Goal: Task Accomplishment & Management: Manage account settings

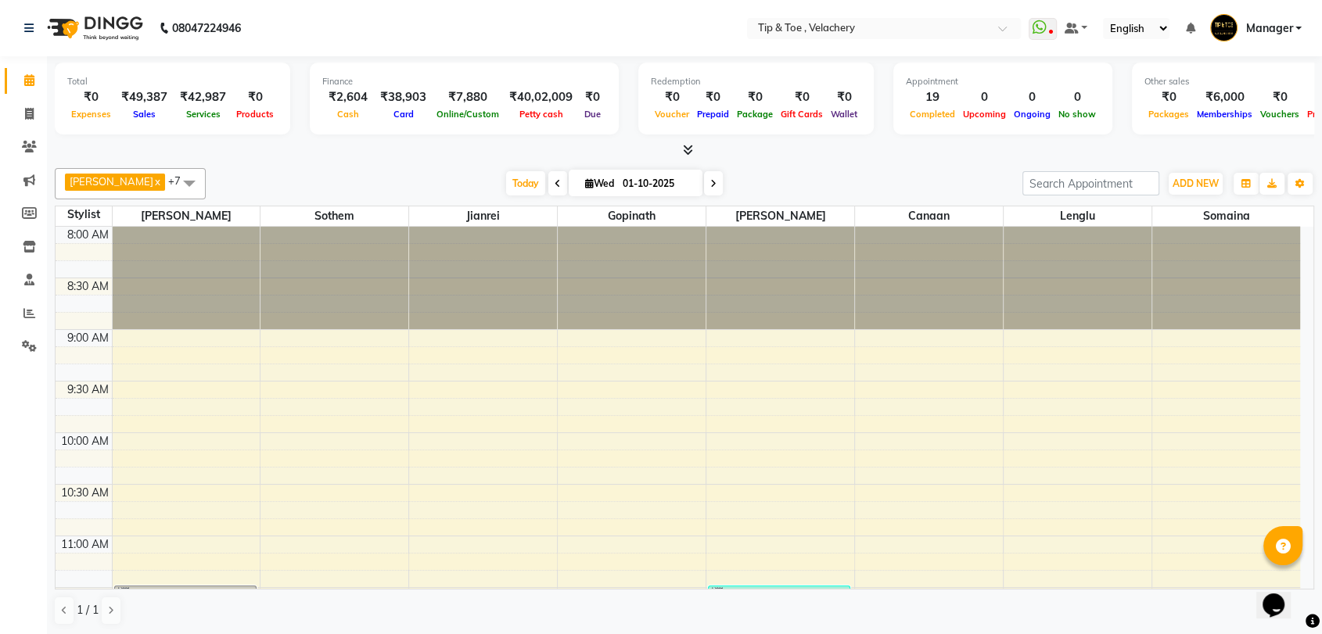
scroll to position [1177, 0]
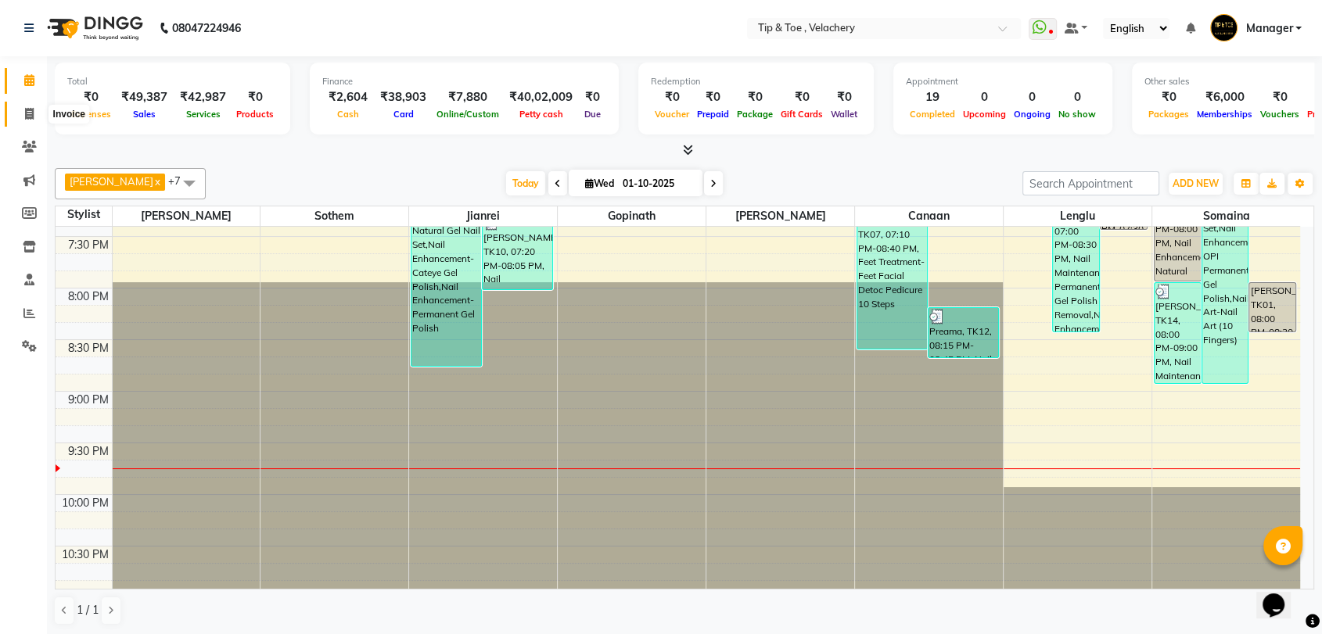
click at [28, 112] on icon at bounding box center [29, 114] width 9 height 12
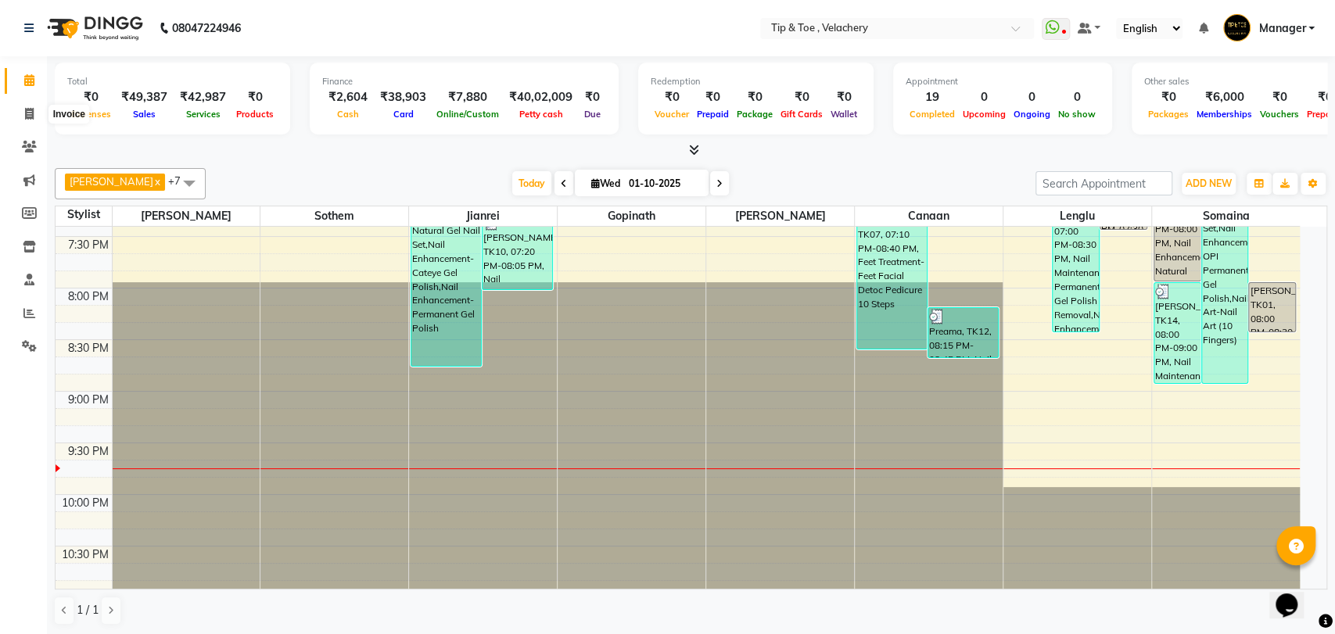
select select "service"
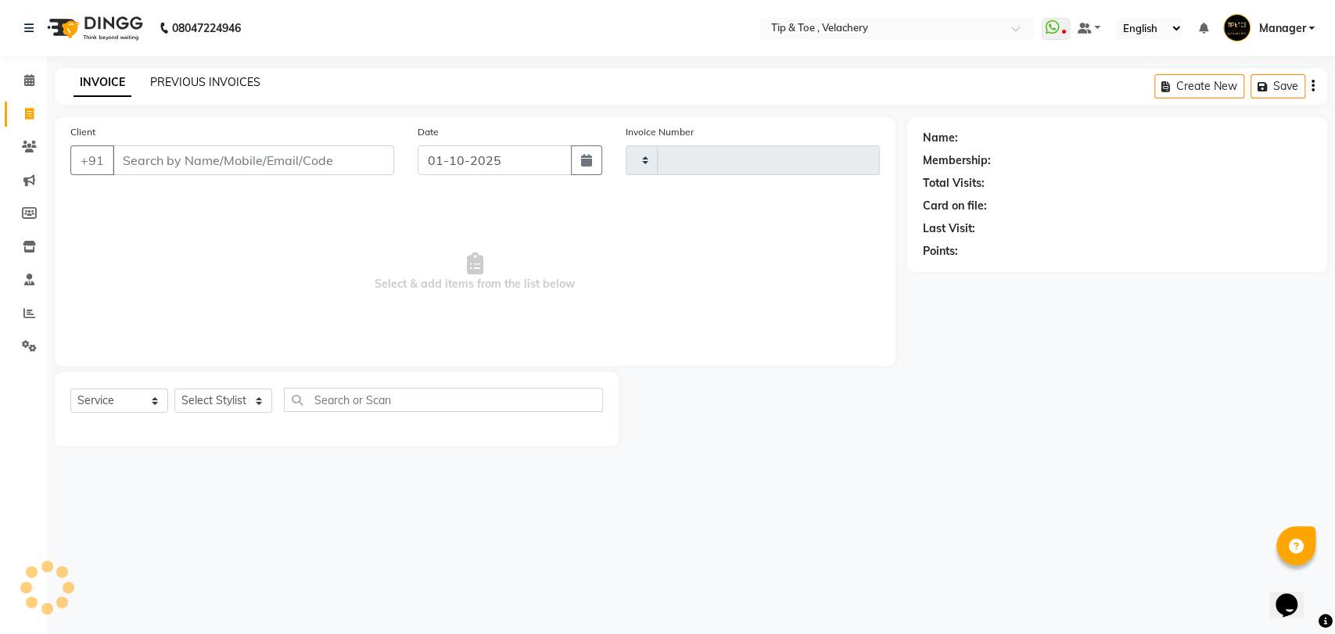
click at [213, 75] on link "PREVIOUS INVOICES" at bounding box center [205, 82] width 110 height 14
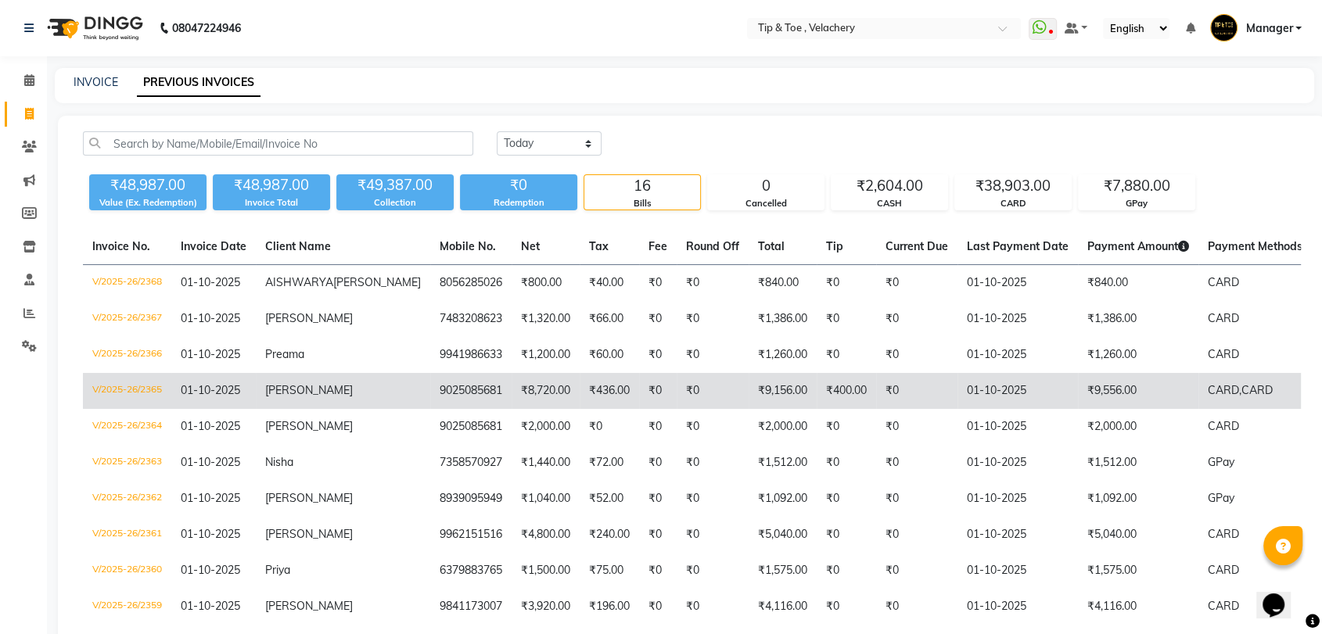
click at [1078, 409] on td "₹9,556.00" at bounding box center [1138, 391] width 120 height 36
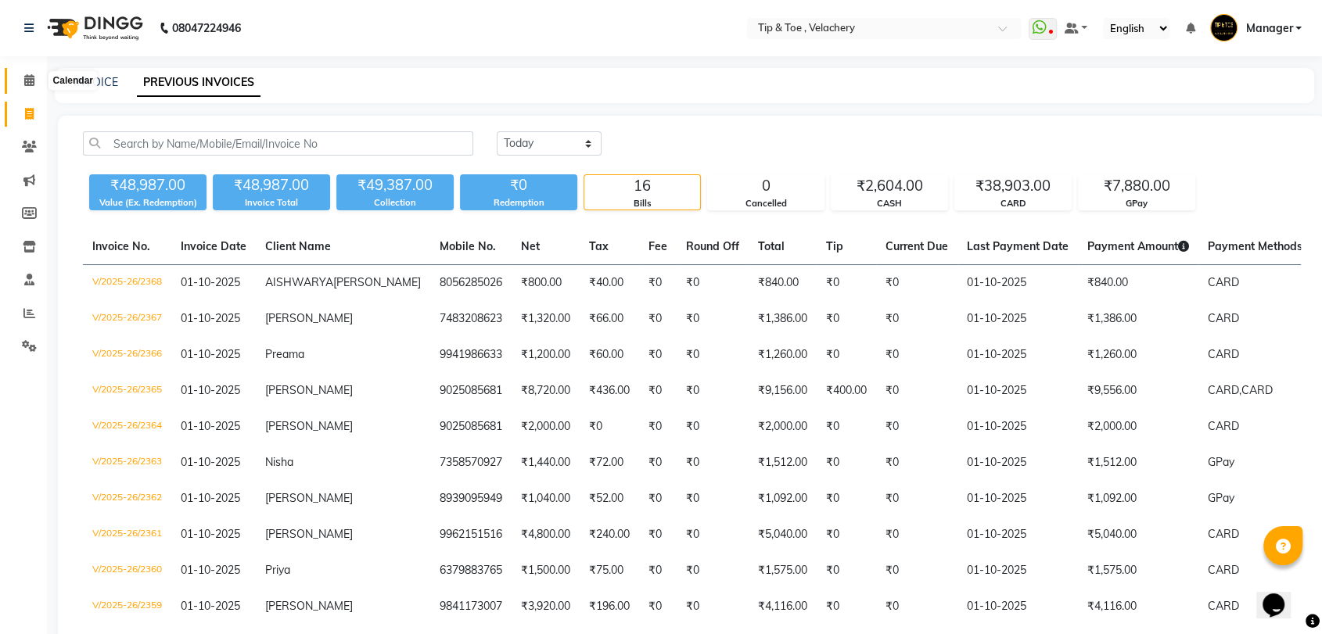
click at [31, 84] on icon at bounding box center [29, 80] width 10 height 12
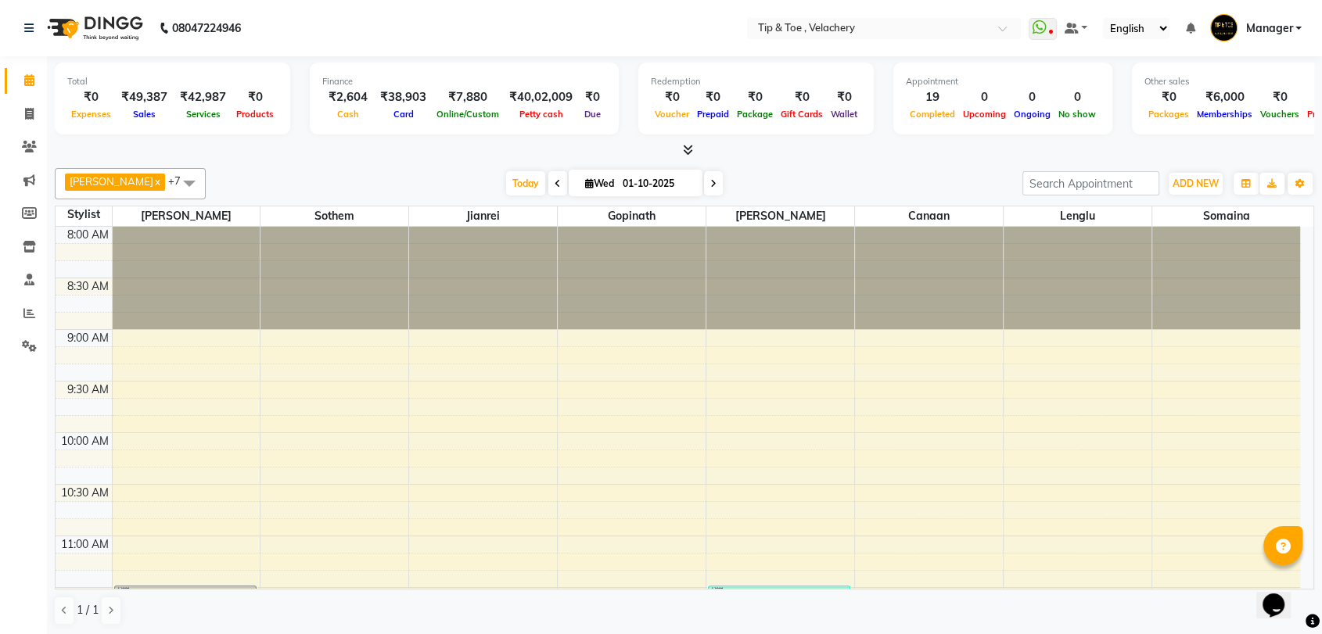
click at [710, 183] on icon at bounding box center [713, 183] width 6 height 9
type input "02-10-2025"
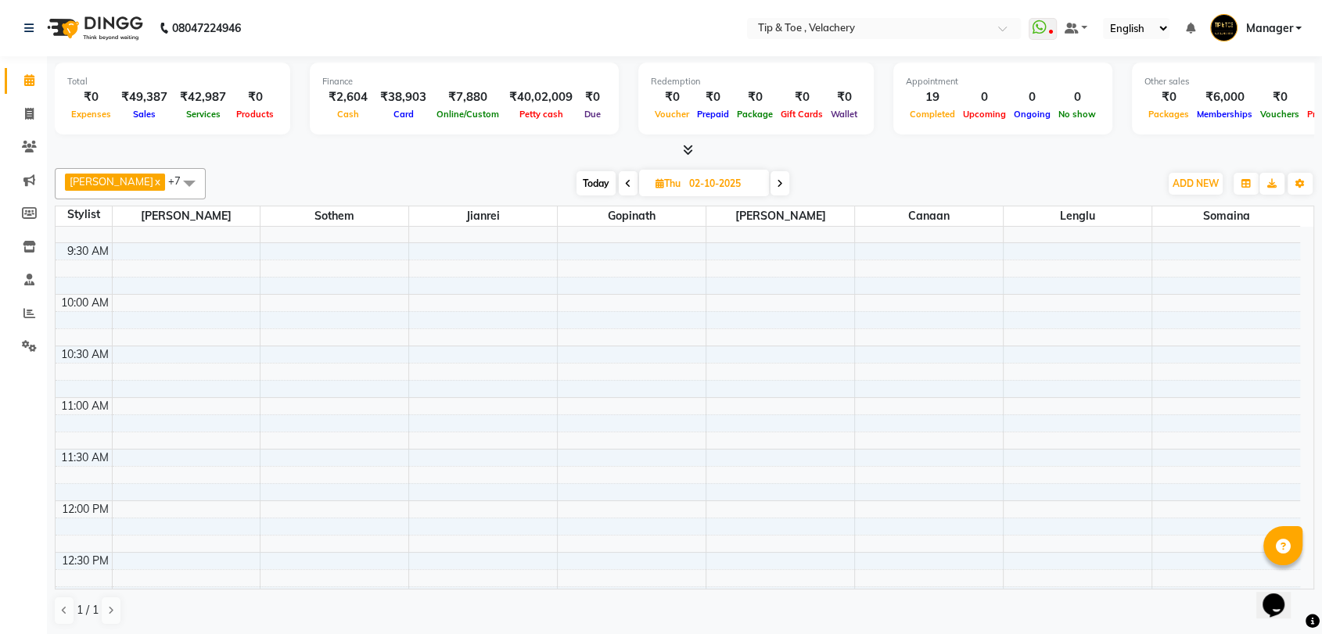
scroll to position [174, 0]
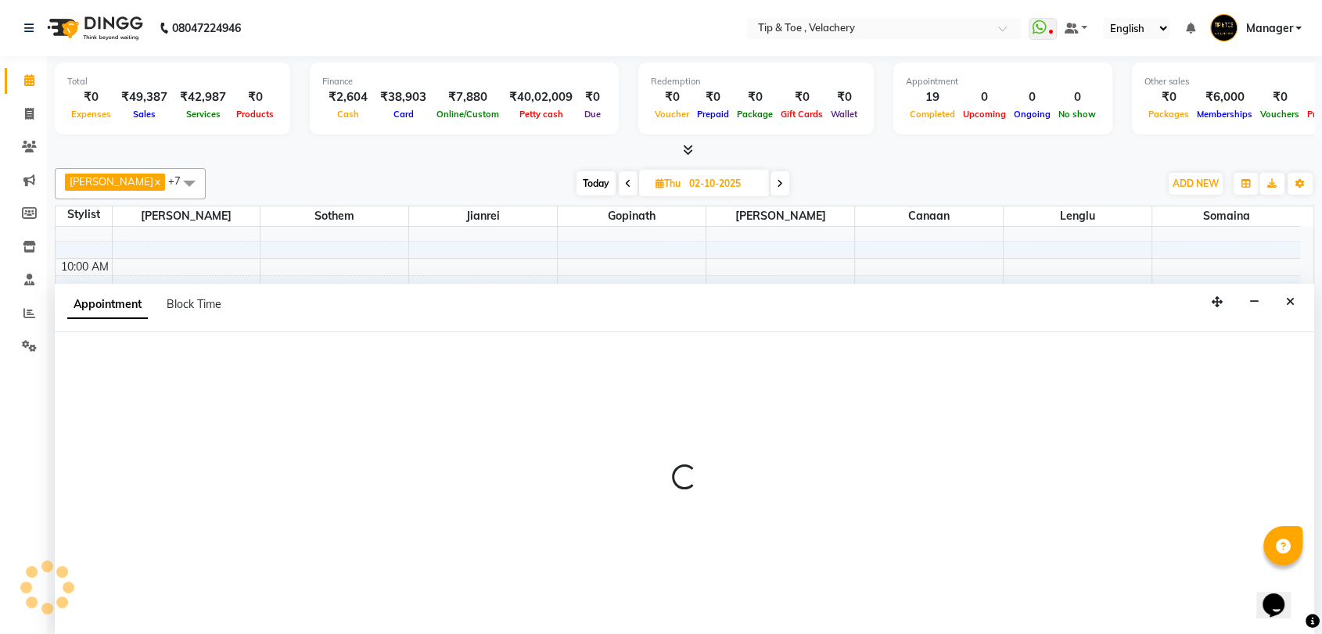
scroll to position [1, 0]
select select "41023"
select select "660"
select select "tentative"
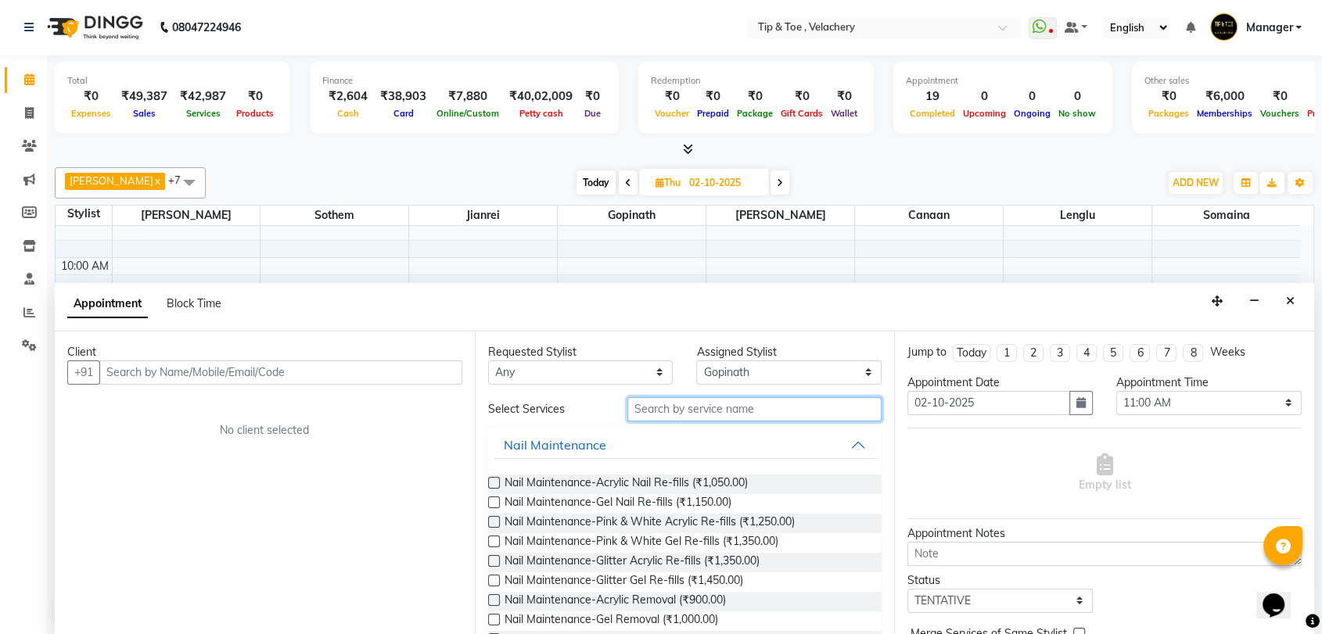
click at [713, 402] on input "text" at bounding box center [754, 409] width 255 height 24
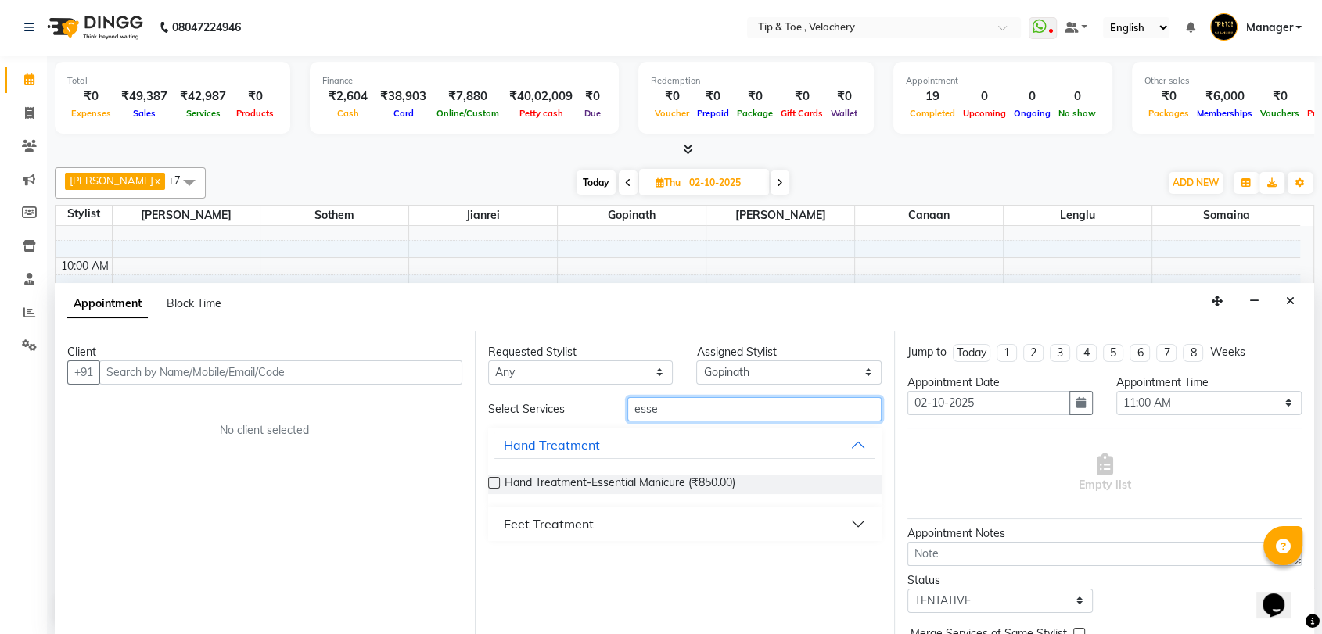
type input "esse"
click at [559, 515] on div "Feet Treatment" at bounding box center [549, 524] width 90 height 19
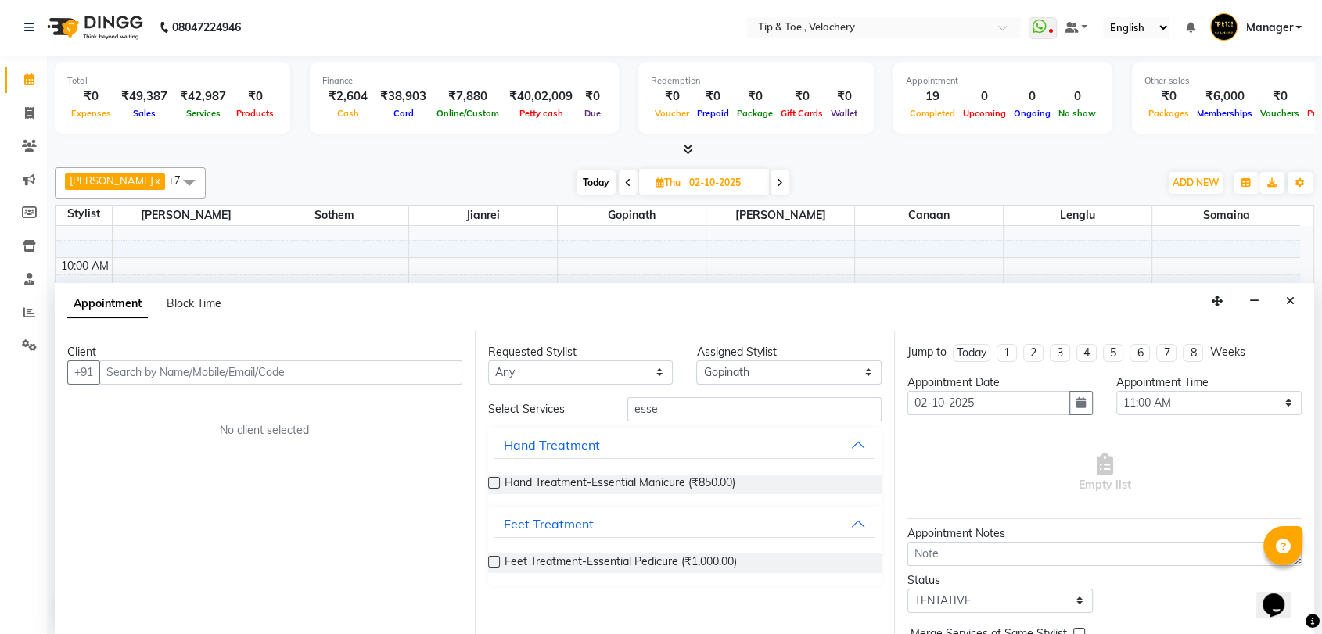
drag, startPoint x: 641, startPoint y: 561, endPoint x: 381, endPoint y: 429, distance: 291.4
click at [637, 558] on span "Feet Treatment-Essential Pedicure (₹1,000.00)" at bounding box center [620, 564] width 232 height 20
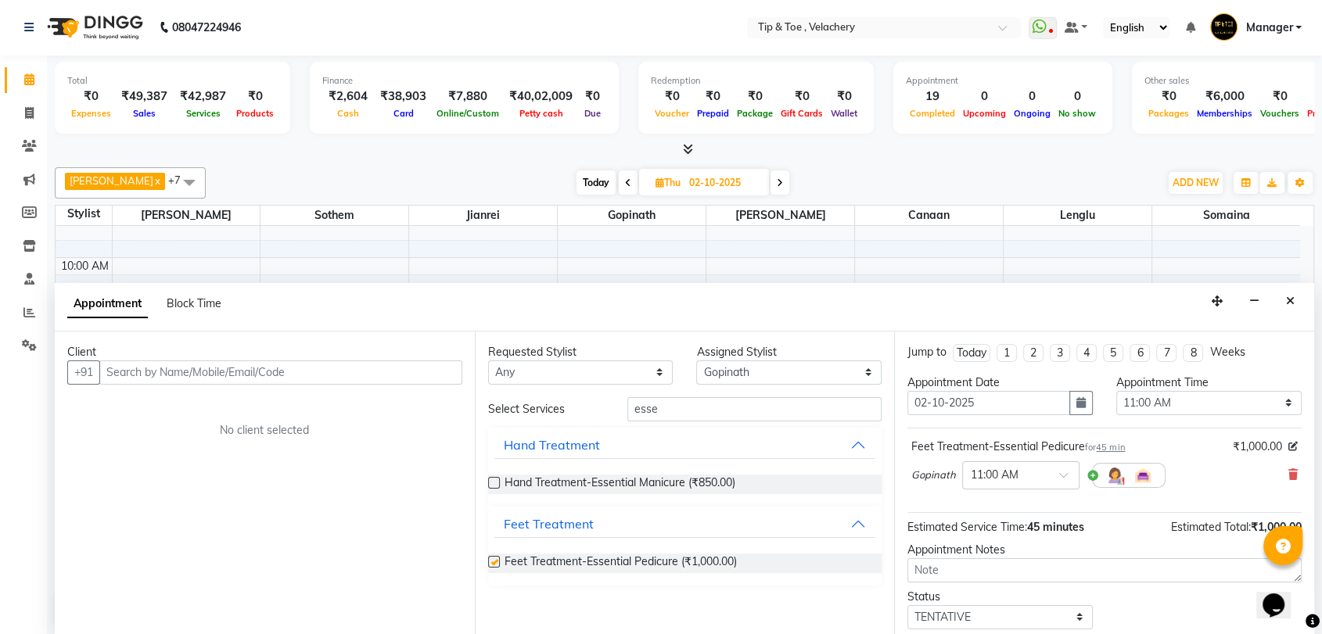
checkbox input "false"
click at [263, 382] on input "text" at bounding box center [280, 373] width 363 height 24
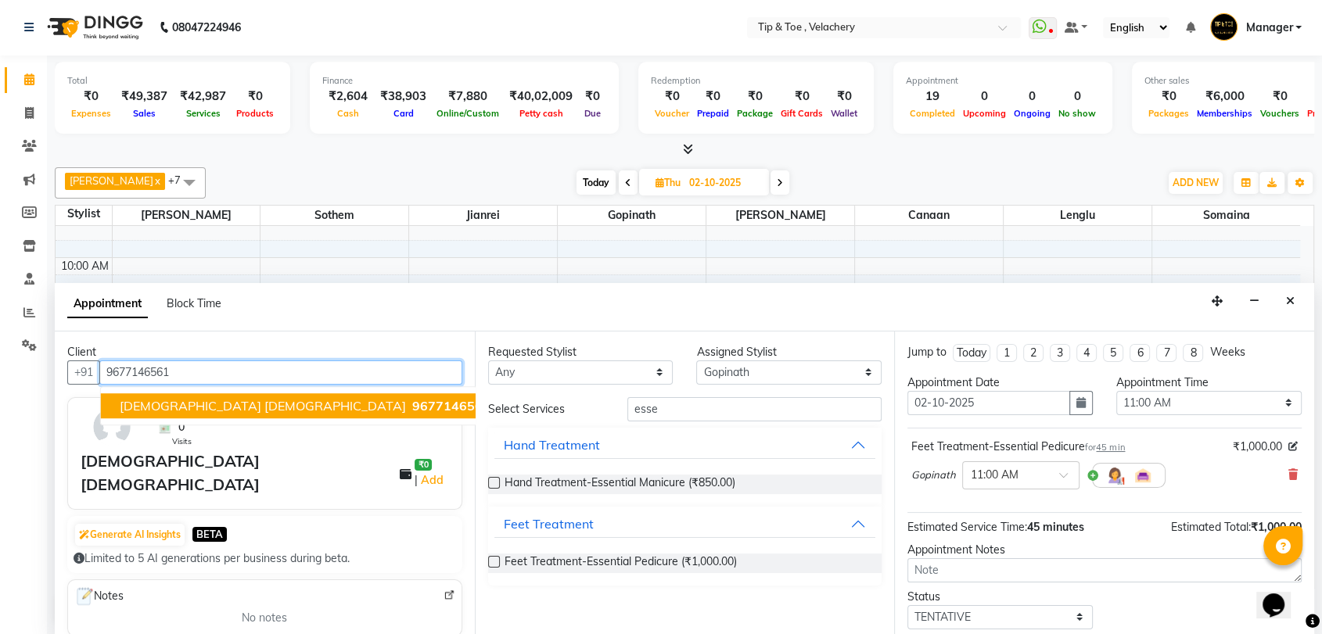
drag, startPoint x: 163, startPoint y: 400, endPoint x: 287, endPoint y: 418, distance: 125.7
click at [163, 402] on span "Hindu shri" at bounding box center [263, 406] width 286 height 16
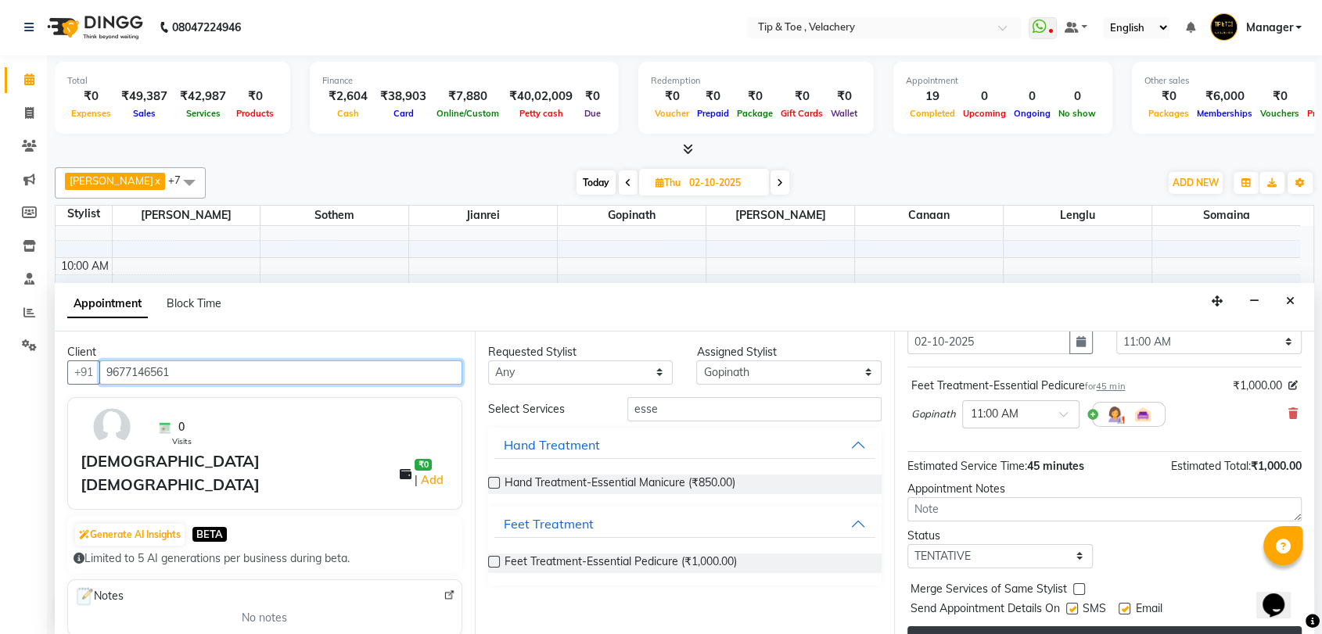
scroll to position [92, 0]
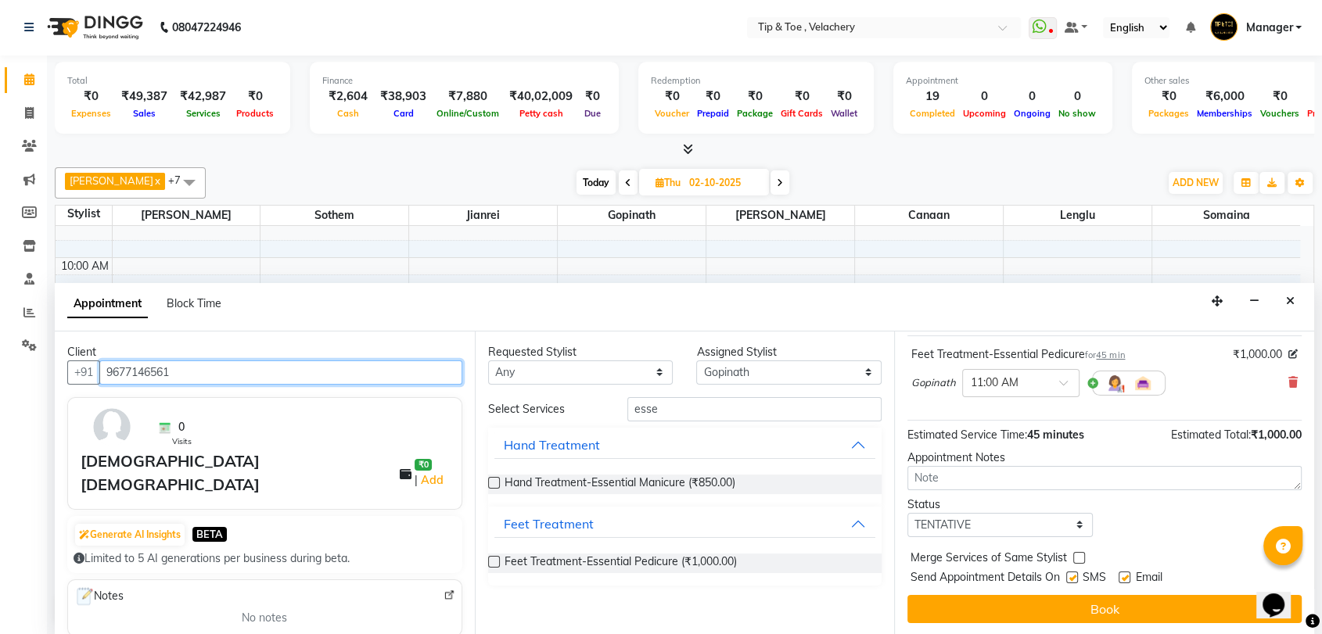
type input "9677146561"
click at [1122, 577] on label at bounding box center [1124, 578] width 12 height 12
click at [1122, 577] on input "checkbox" at bounding box center [1123, 579] width 10 height 10
checkbox input "false"
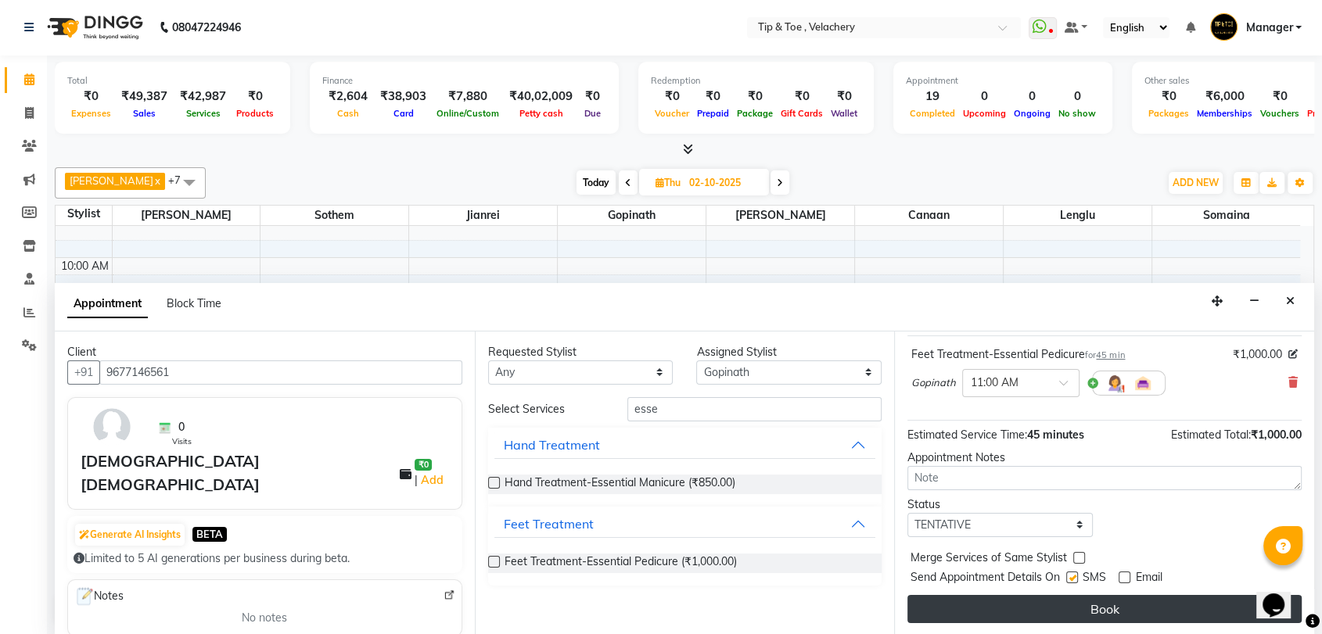
click at [1124, 602] on button "Book" at bounding box center [1104, 609] width 394 height 28
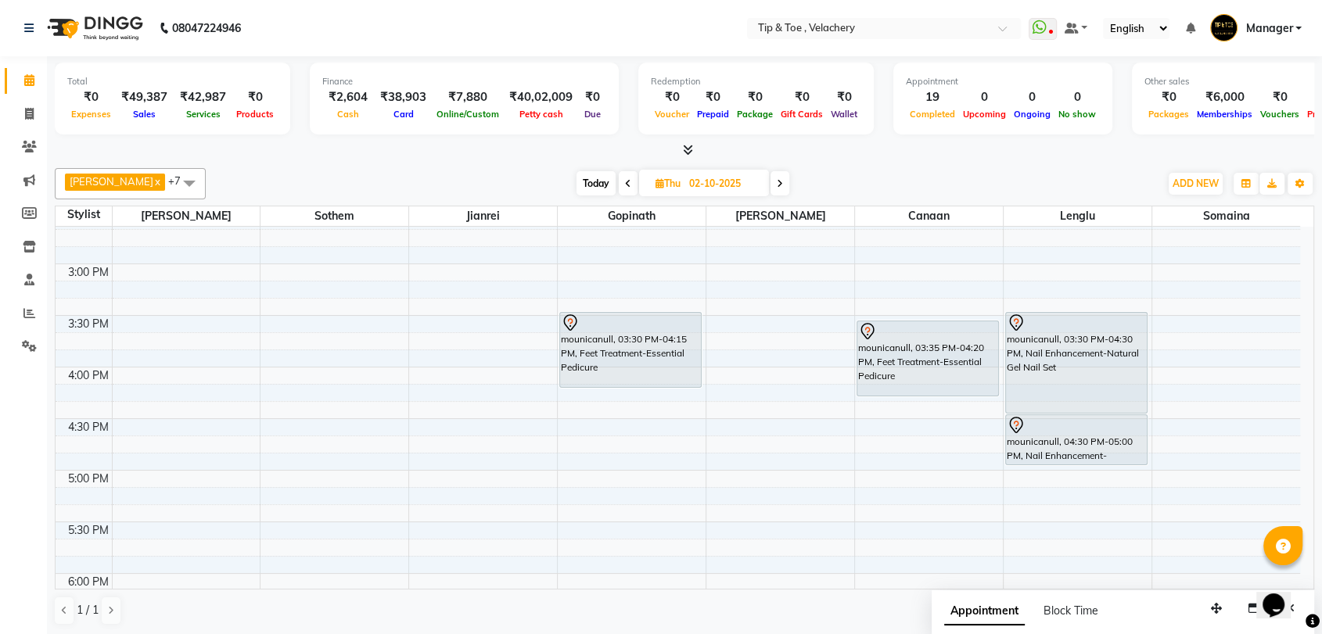
scroll to position [672, 0]
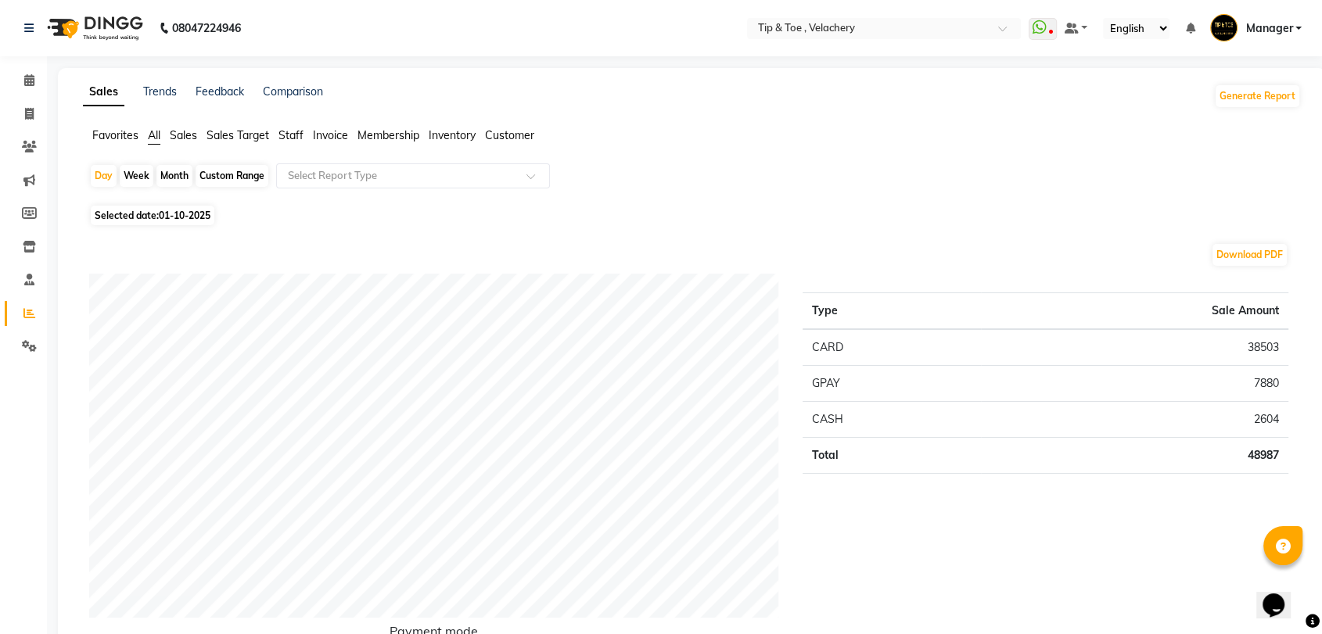
drag, startPoint x: 291, startPoint y: 135, endPoint x: 294, endPoint y: 160, distance: 25.2
click at [291, 135] on span "Staff" at bounding box center [290, 135] width 25 height 14
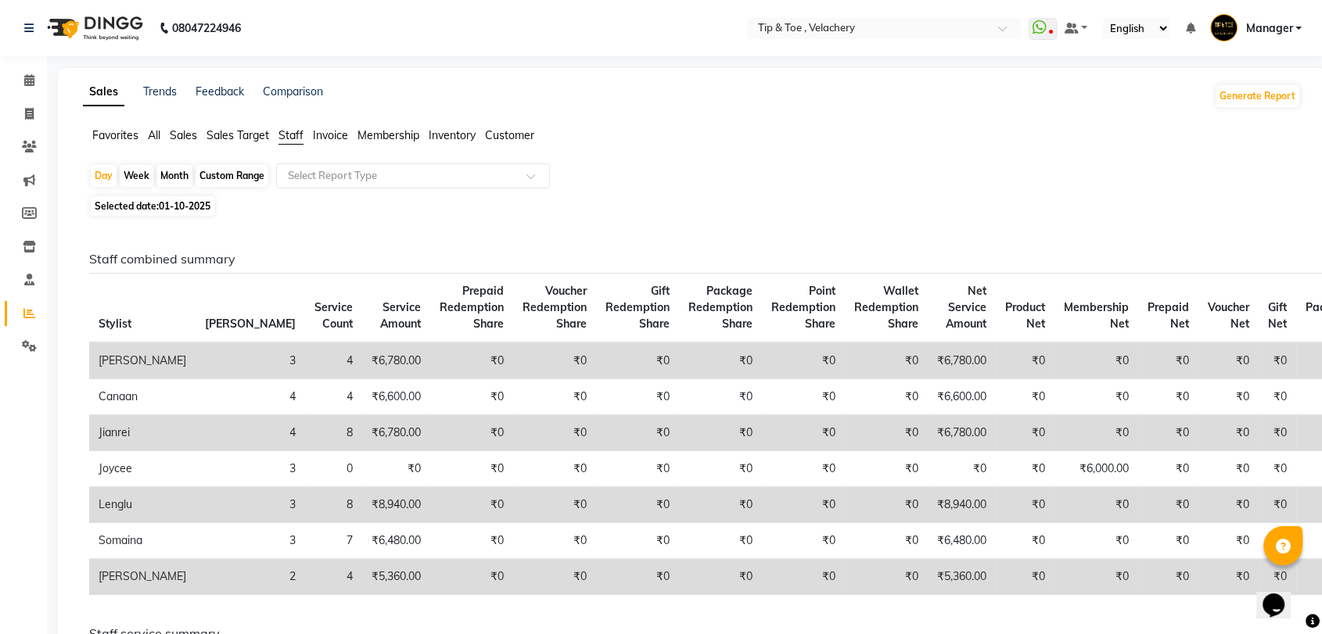
click at [845, 571] on td "₹0" at bounding box center [886, 577] width 83 height 36
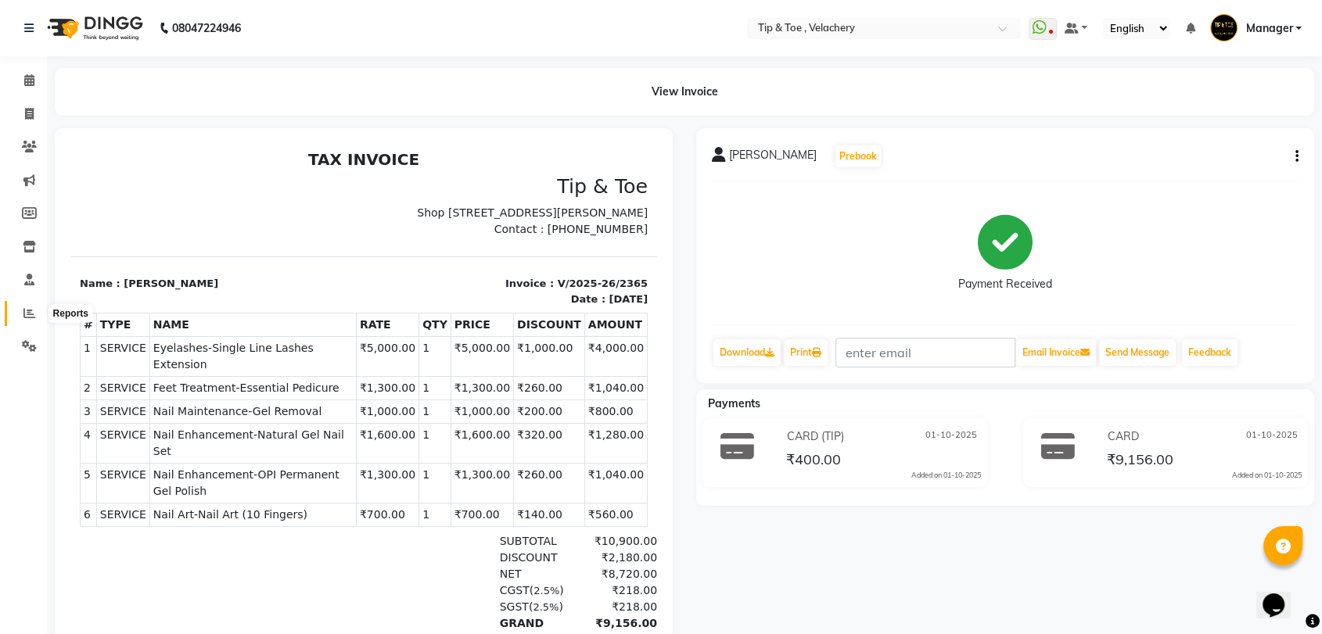
click at [20, 314] on span at bounding box center [29, 314] width 27 height 18
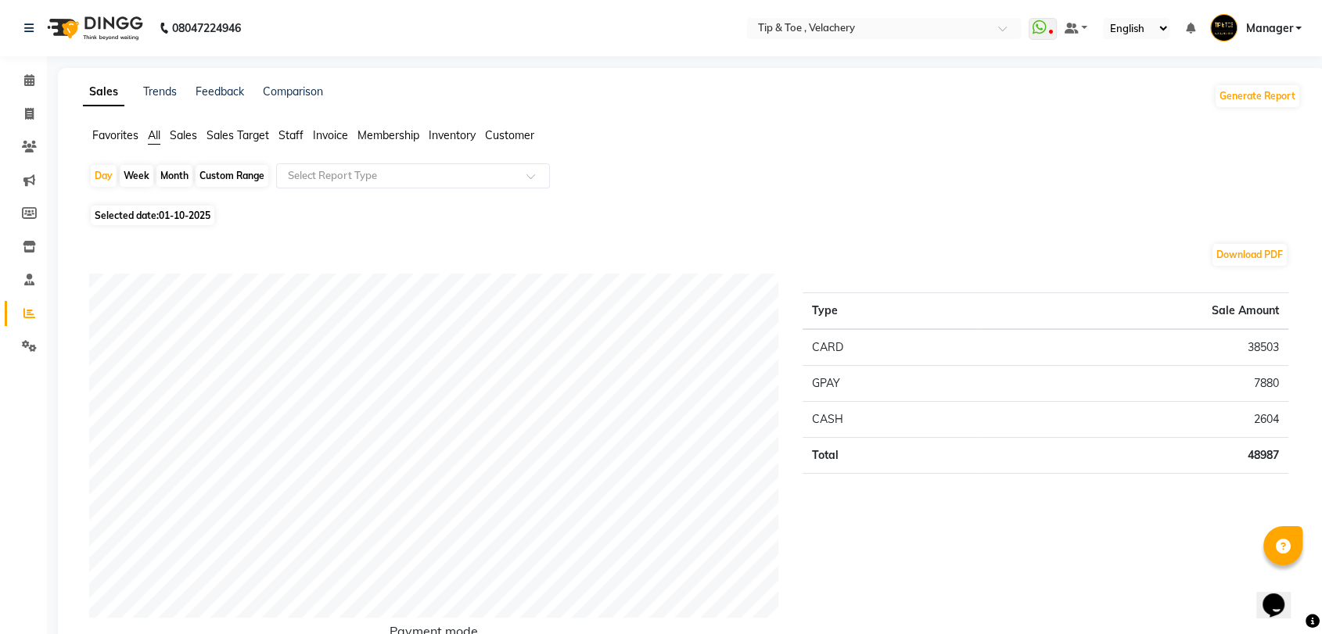
click at [286, 133] on span "Staff" at bounding box center [290, 135] width 25 height 14
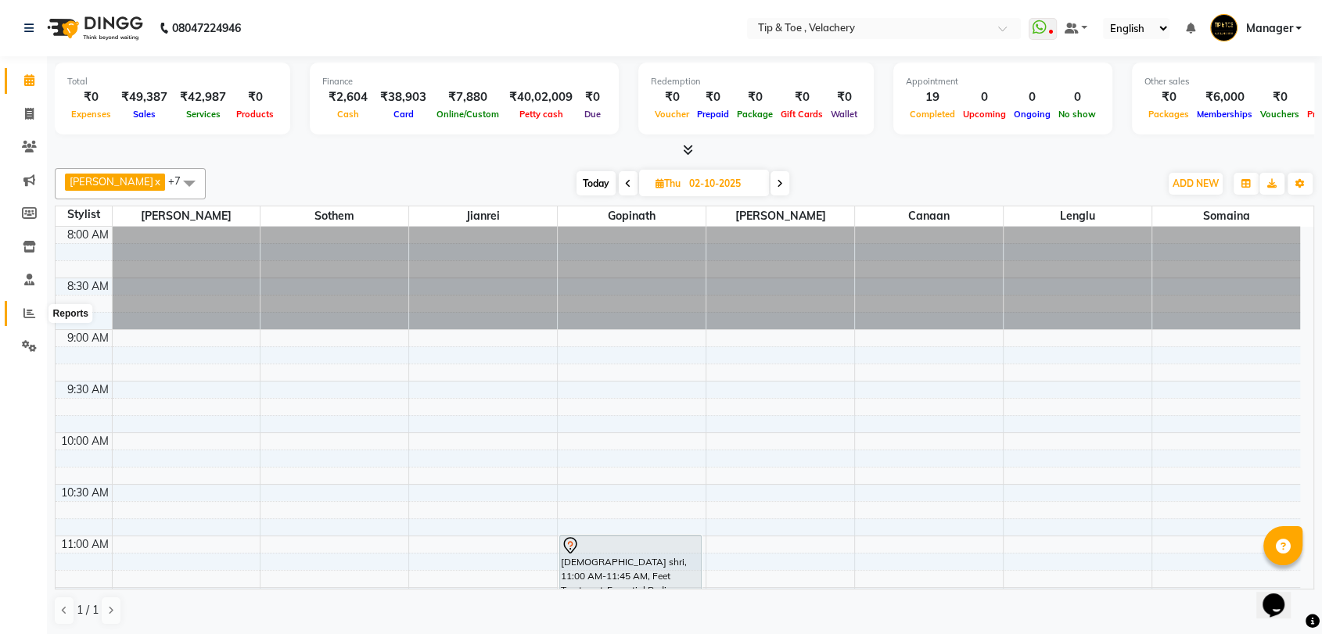
click at [31, 307] on icon at bounding box center [29, 313] width 12 height 12
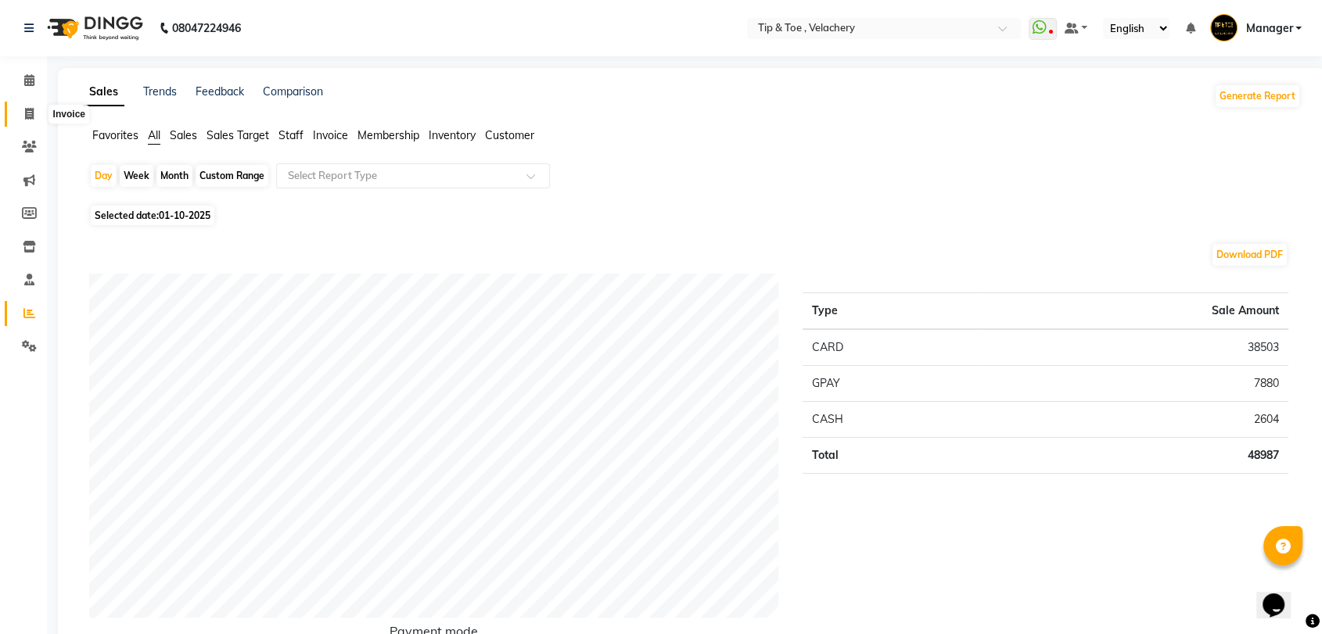
click at [25, 114] on icon at bounding box center [29, 114] width 9 height 12
select select "service"
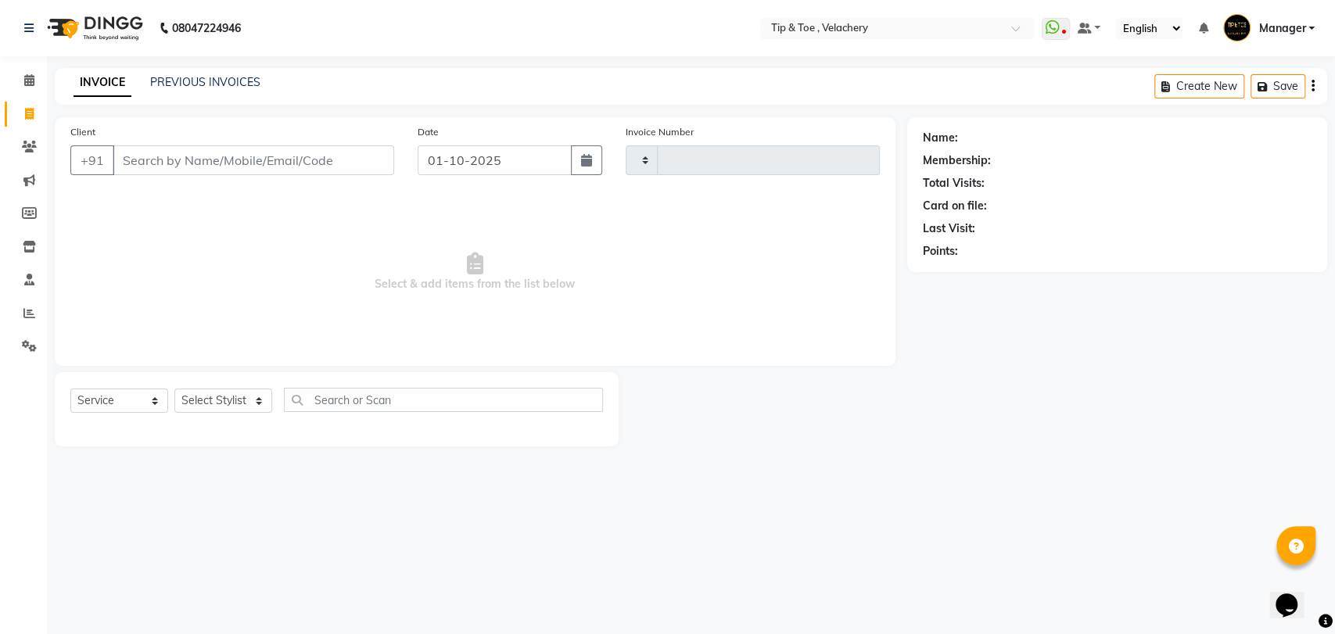
type input "2369"
select select "5863"
click at [215, 84] on link "PREVIOUS INVOICES" at bounding box center [205, 82] width 110 height 14
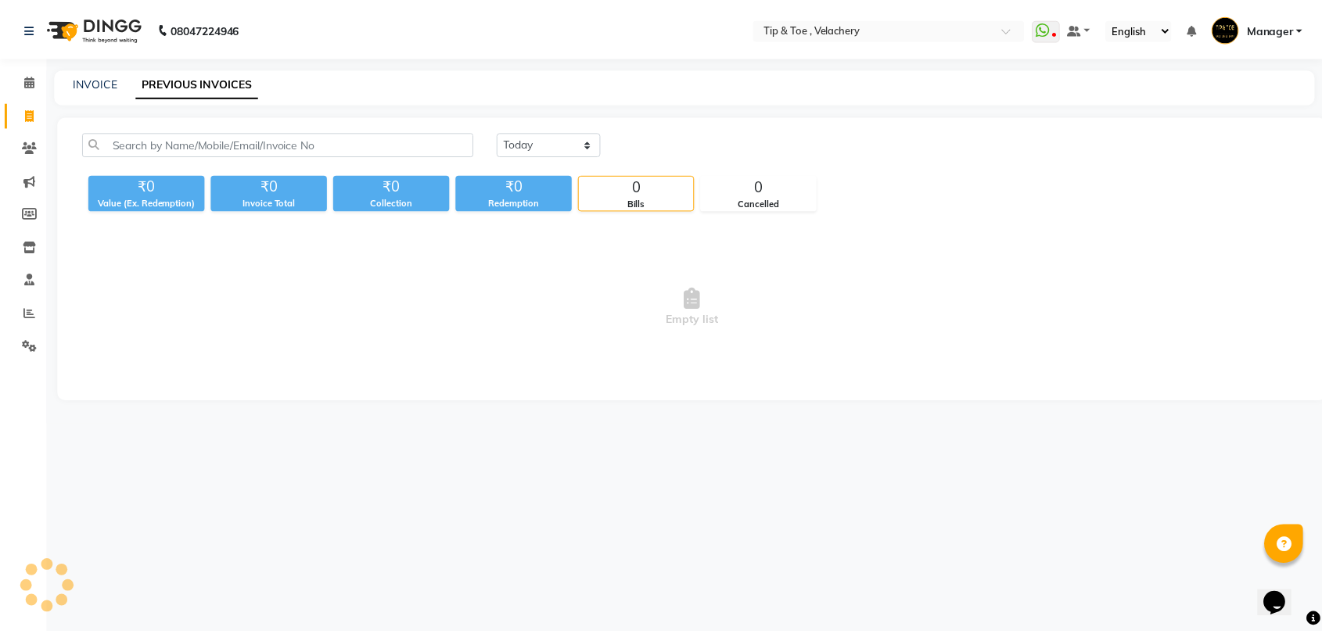
scroll to position [321, 0]
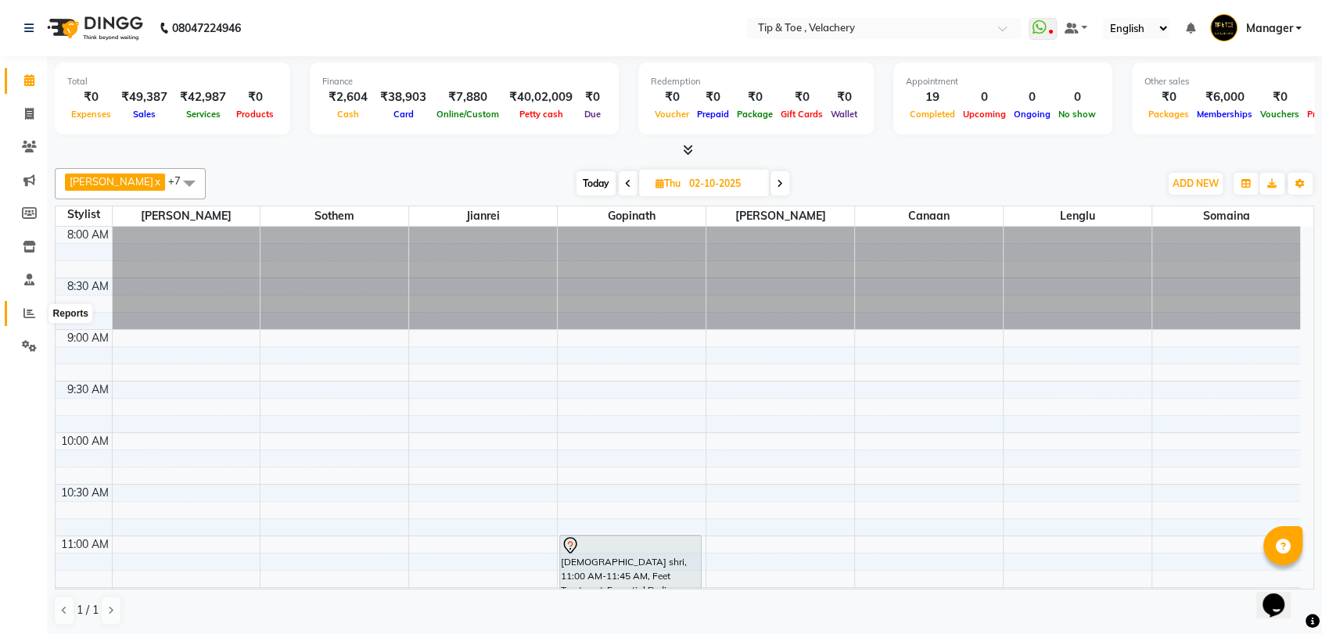
click at [30, 312] on icon at bounding box center [29, 313] width 12 height 12
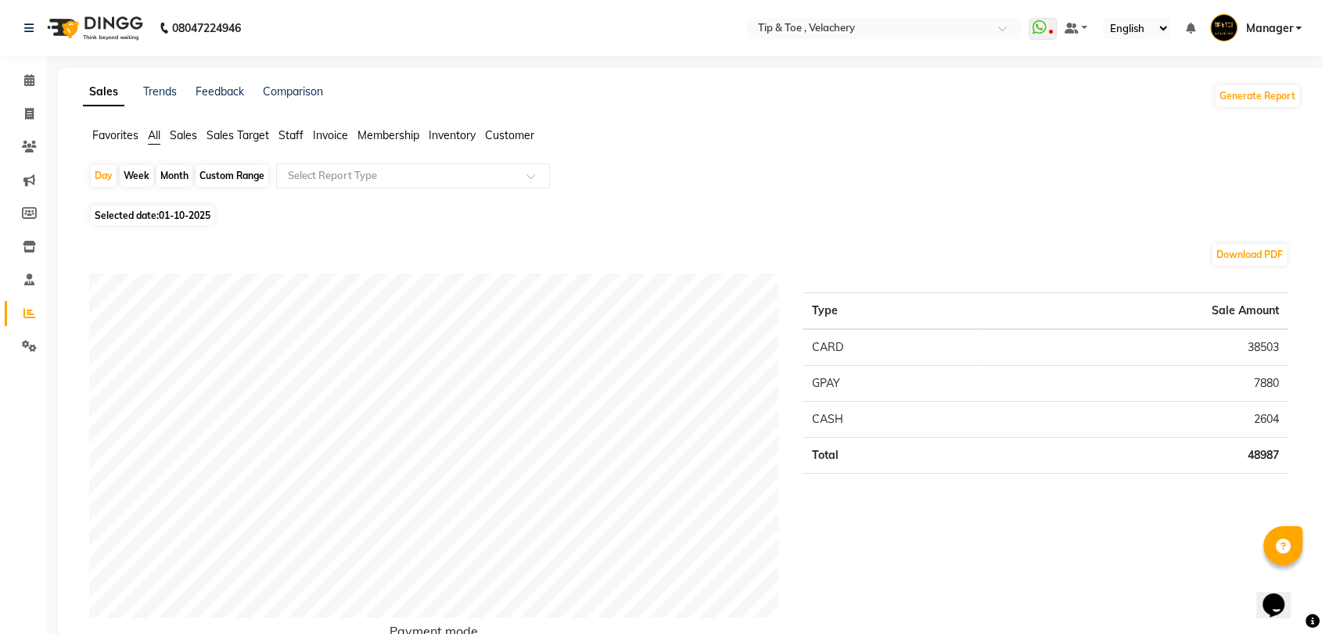
click at [296, 136] on span "Staff" at bounding box center [290, 135] width 25 height 14
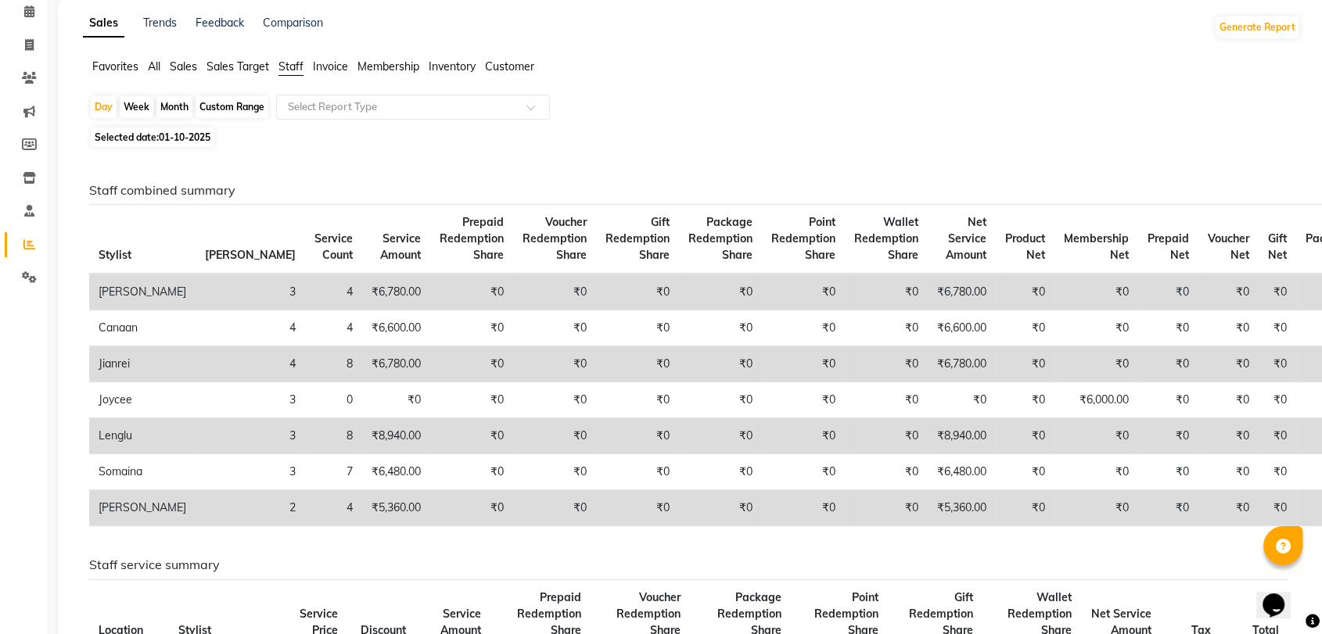
scroll to position [104, 0]
